Goal: Navigation & Orientation: Find specific page/section

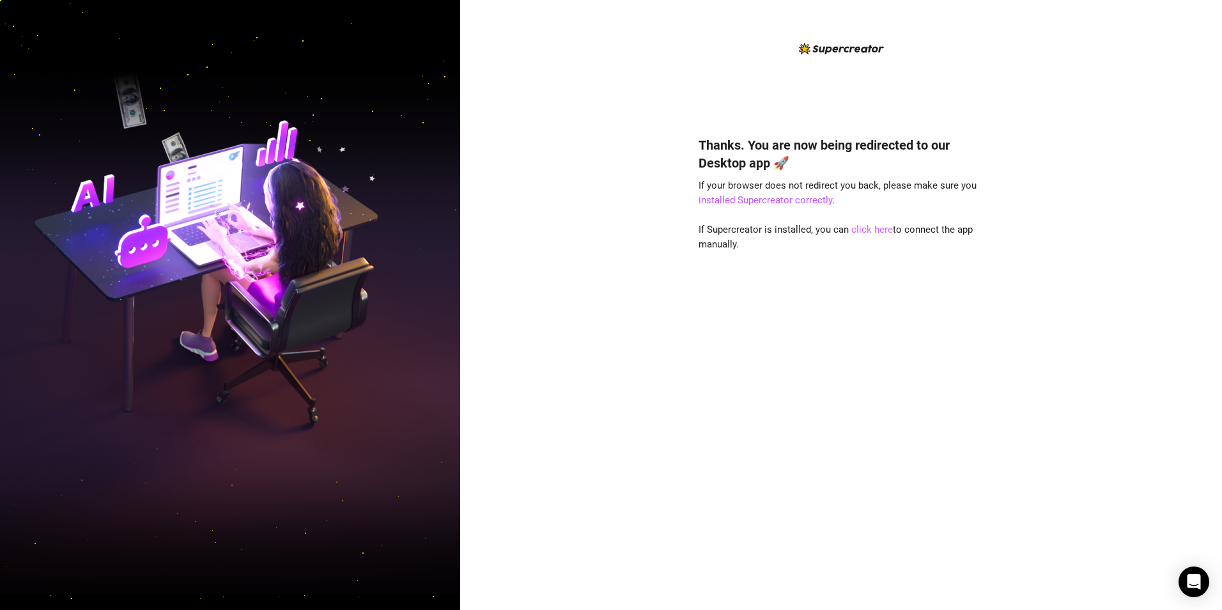
click at [569, 230] on link "click here" at bounding box center [873, 230] width 42 height 12
click at [871, 229] on link "click here" at bounding box center [873, 230] width 42 height 12
click at [857, 233] on link "click here" at bounding box center [873, 230] width 42 height 12
click at [866, 233] on link "click here" at bounding box center [873, 230] width 42 height 12
click at [871, 230] on link "click here" at bounding box center [873, 230] width 42 height 12
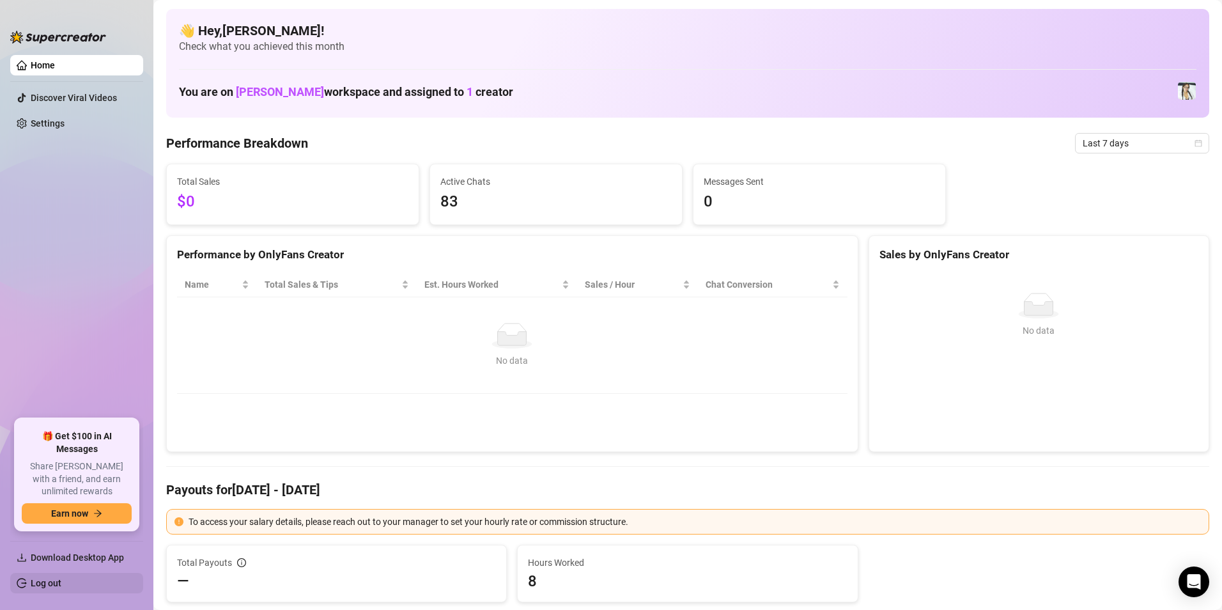
click at [40, 581] on link "Log out" at bounding box center [46, 583] width 31 height 10
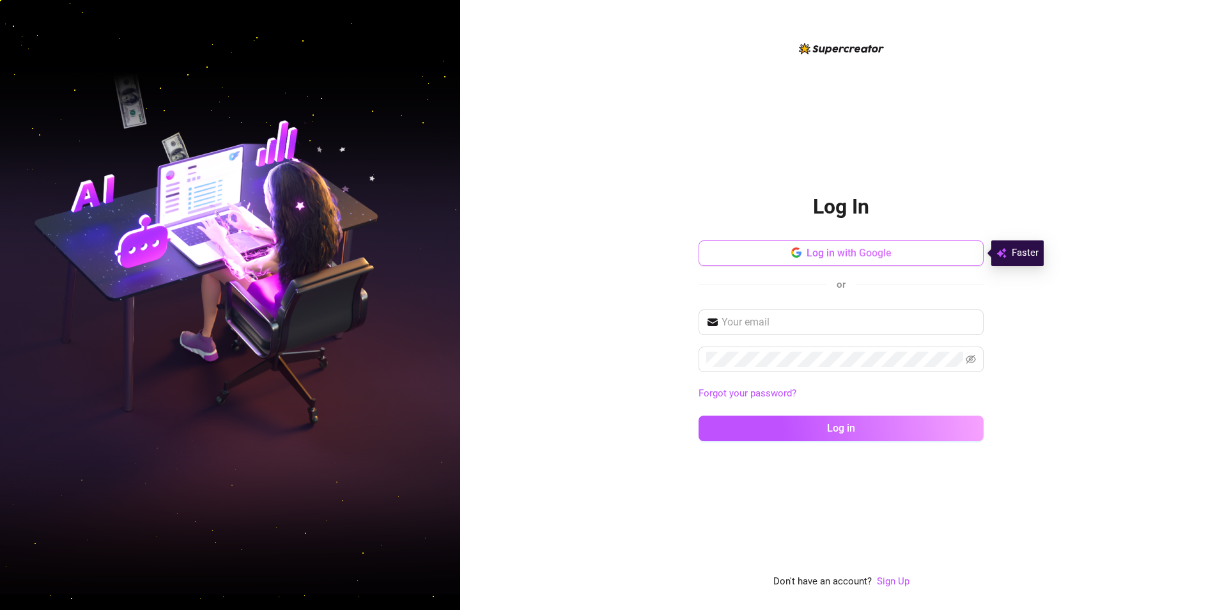
click at [900, 256] on button "Log in with Google" at bounding box center [841, 253] width 285 height 26
